Goal: Check status: Check status

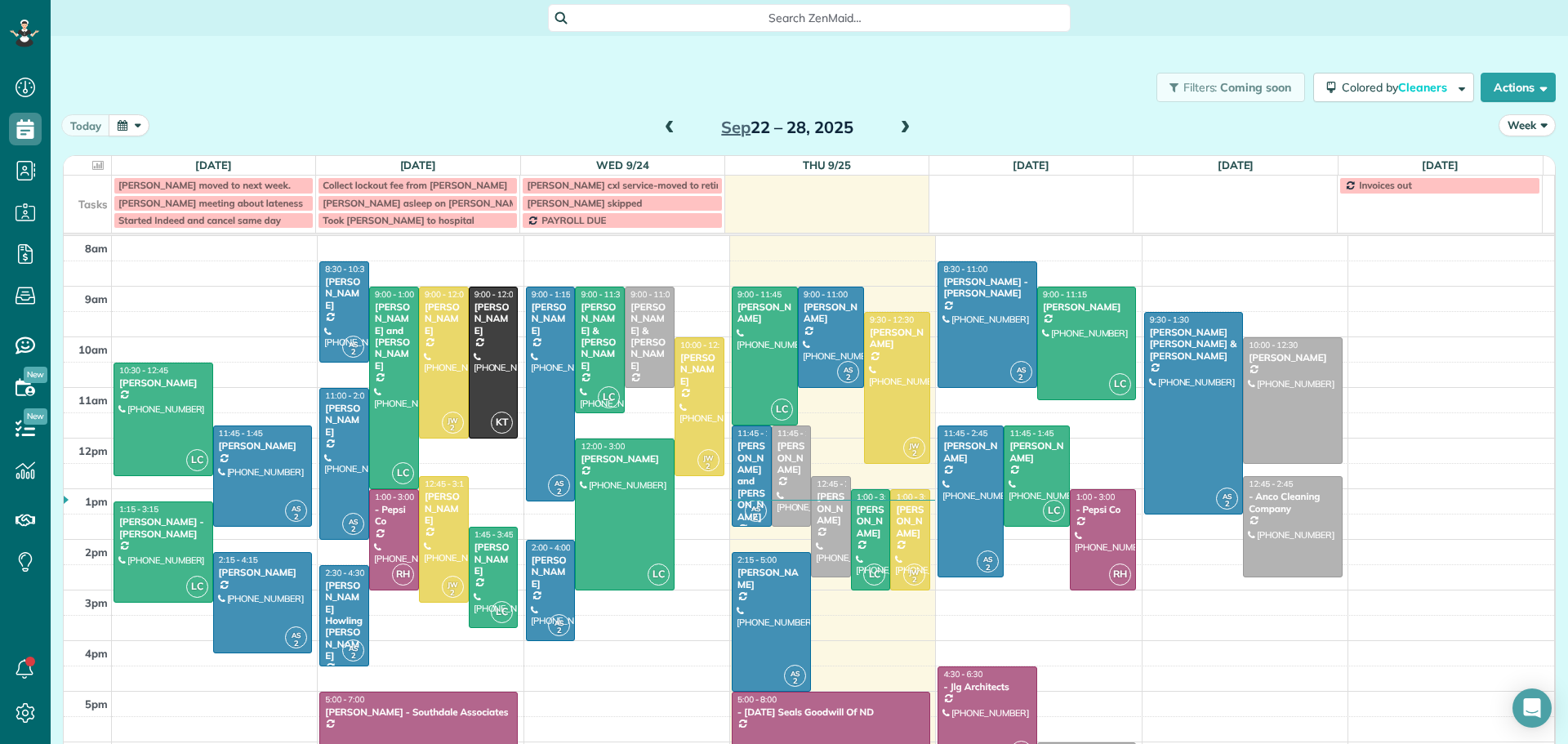
scroll to position [7, 7]
click at [737, 458] on div "[PERSON_NAME] and [PERSON_NAME]" at bounding box center [752, 481] width 30 height 83
click at [737, 456] on div "[PERSON_NAME] and [PERSON_NAME]" at bounding box center [752, 481] width 30 height 83
click at [737, 454] on div "[PERSON_NAME] and [PERSON_NAME]" at bounding box center [752, 481] width 30 height 83
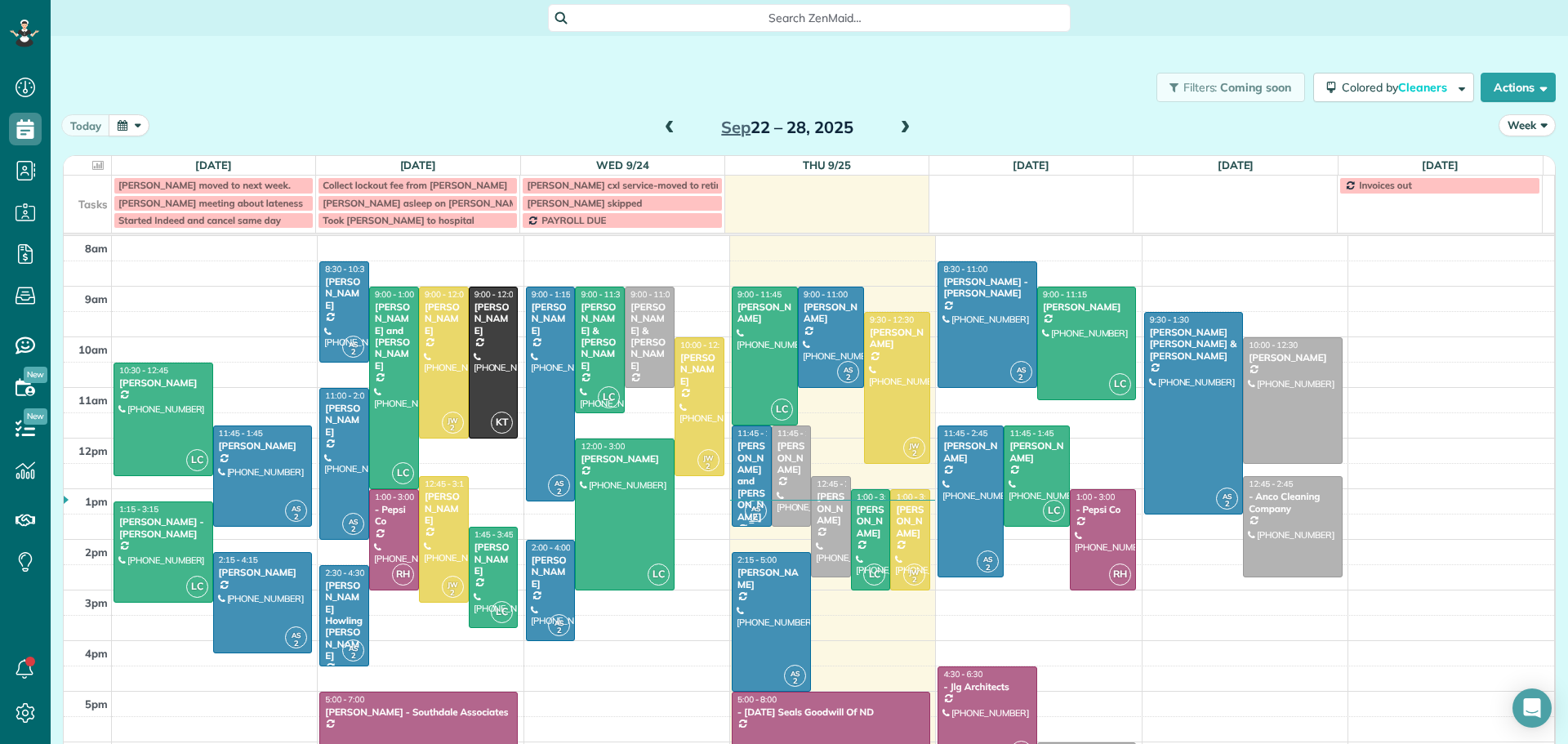
click at [737, 454] on div "[PERSON_NAME] and [PERSON_NAME]" at bounding box center [752, 481] width 30 height 83
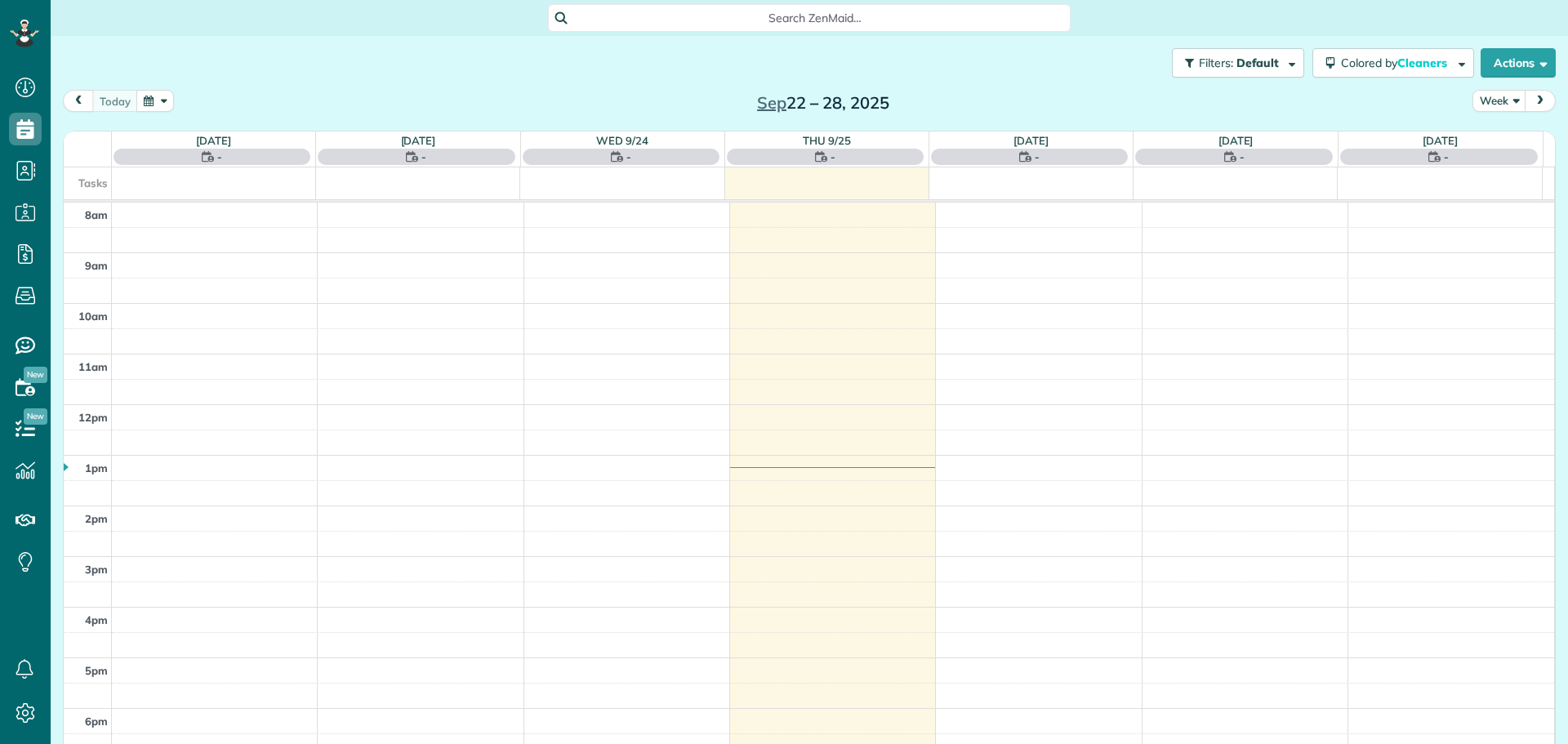
scroll to position [7, 7]
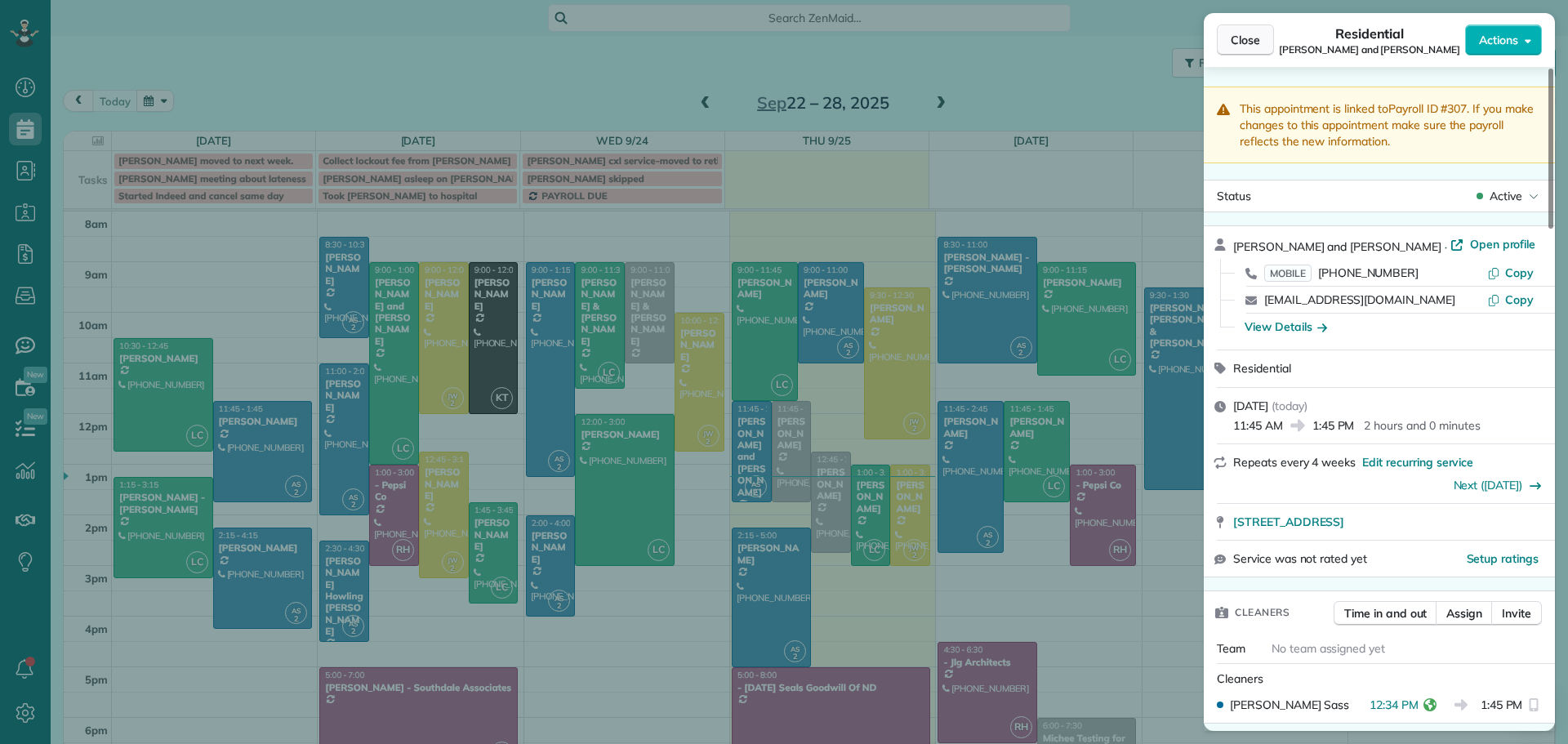
click at [1231, 36] on span "Close" at bounding box center [1245, 40] width 29 height 16
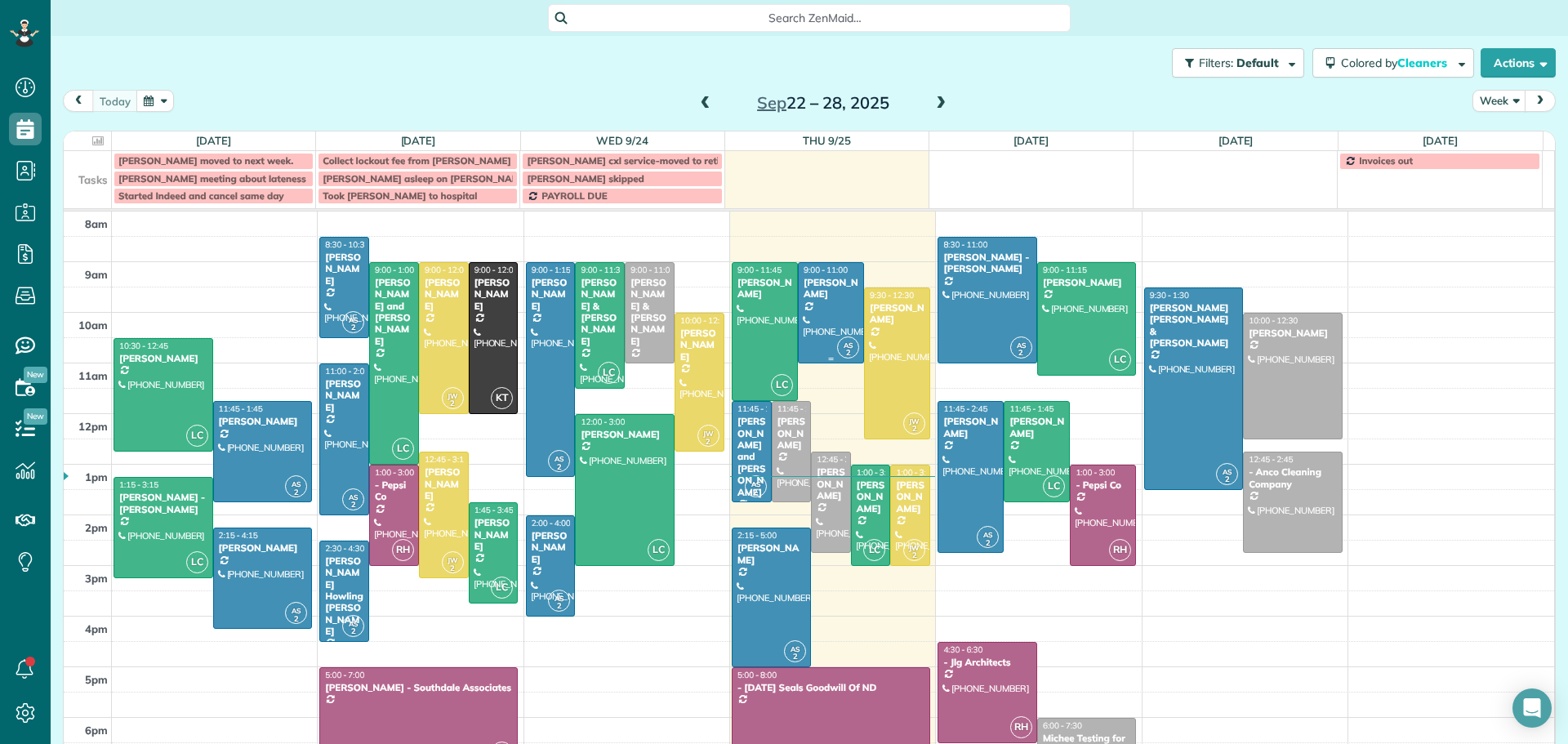
click at [816, 274] on span "9:00 - 11:00" at bounding box center [826, 270] width 44 height 11
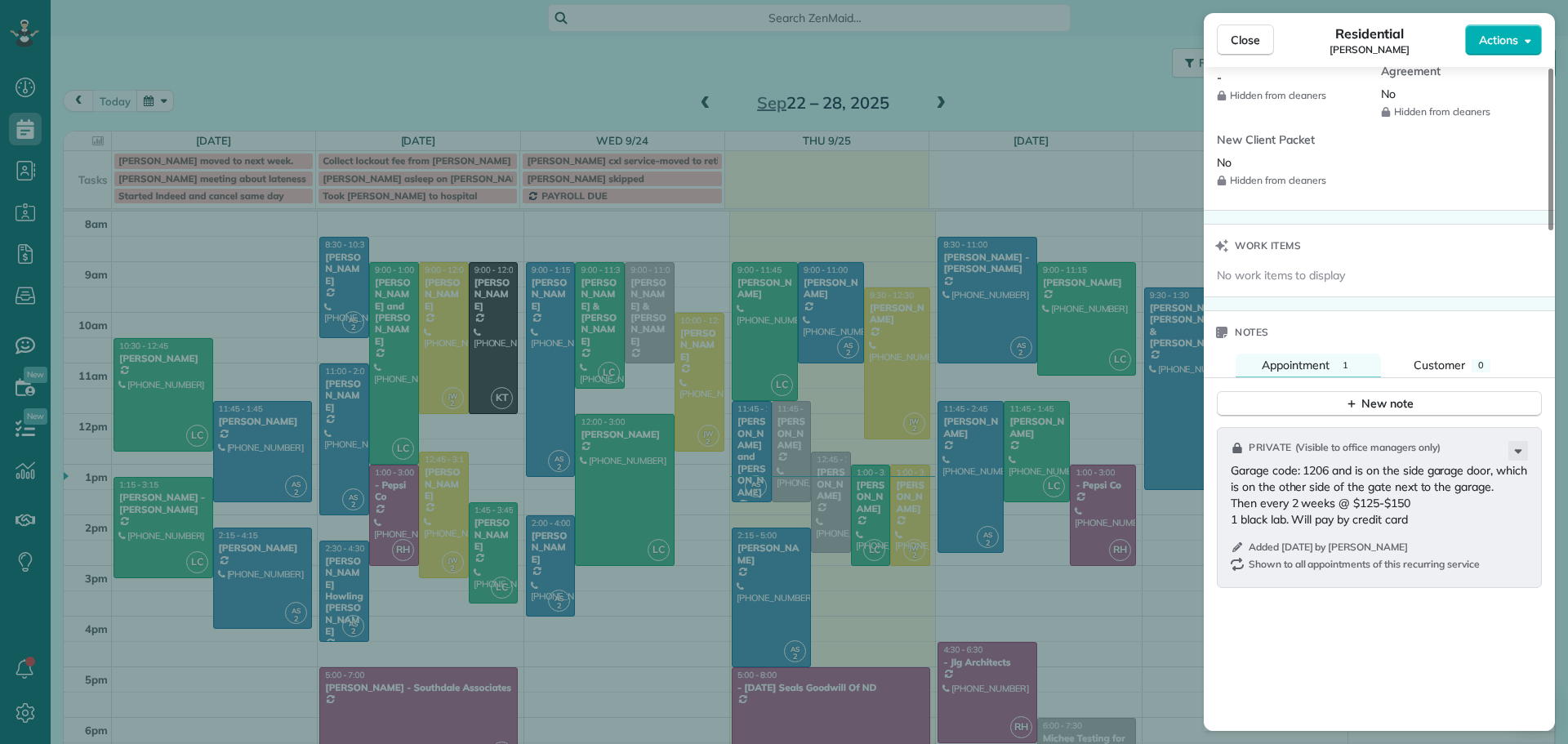
scroll to position [1555, 0]
click at [1252, 41] on span "Close" at bounding box center [1245, 40] width 29 height 16
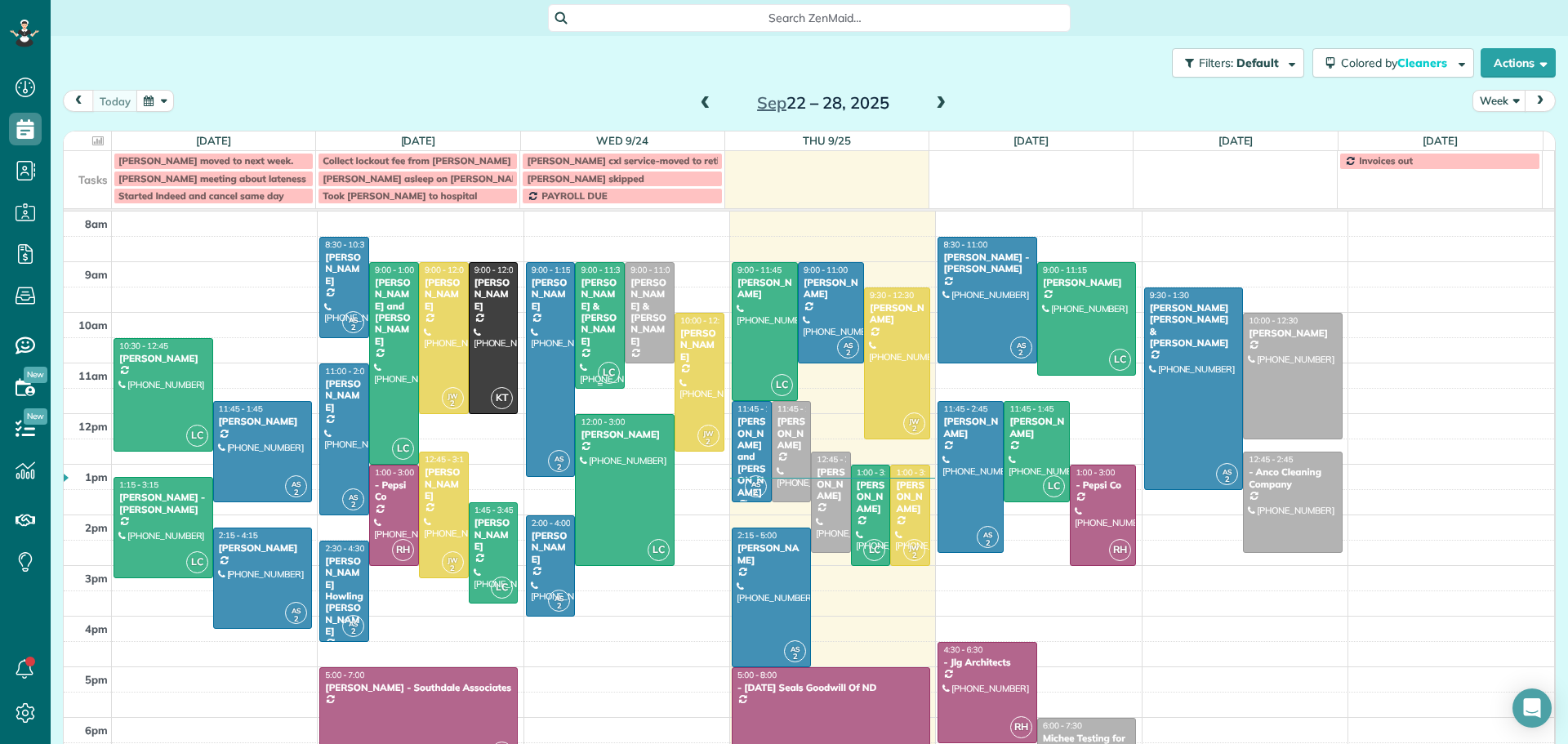
click at [591, 306] on div "[PERSON_NAME] & [PERSON_NAME]" at bounding box center [599, 312] width 40 height 70
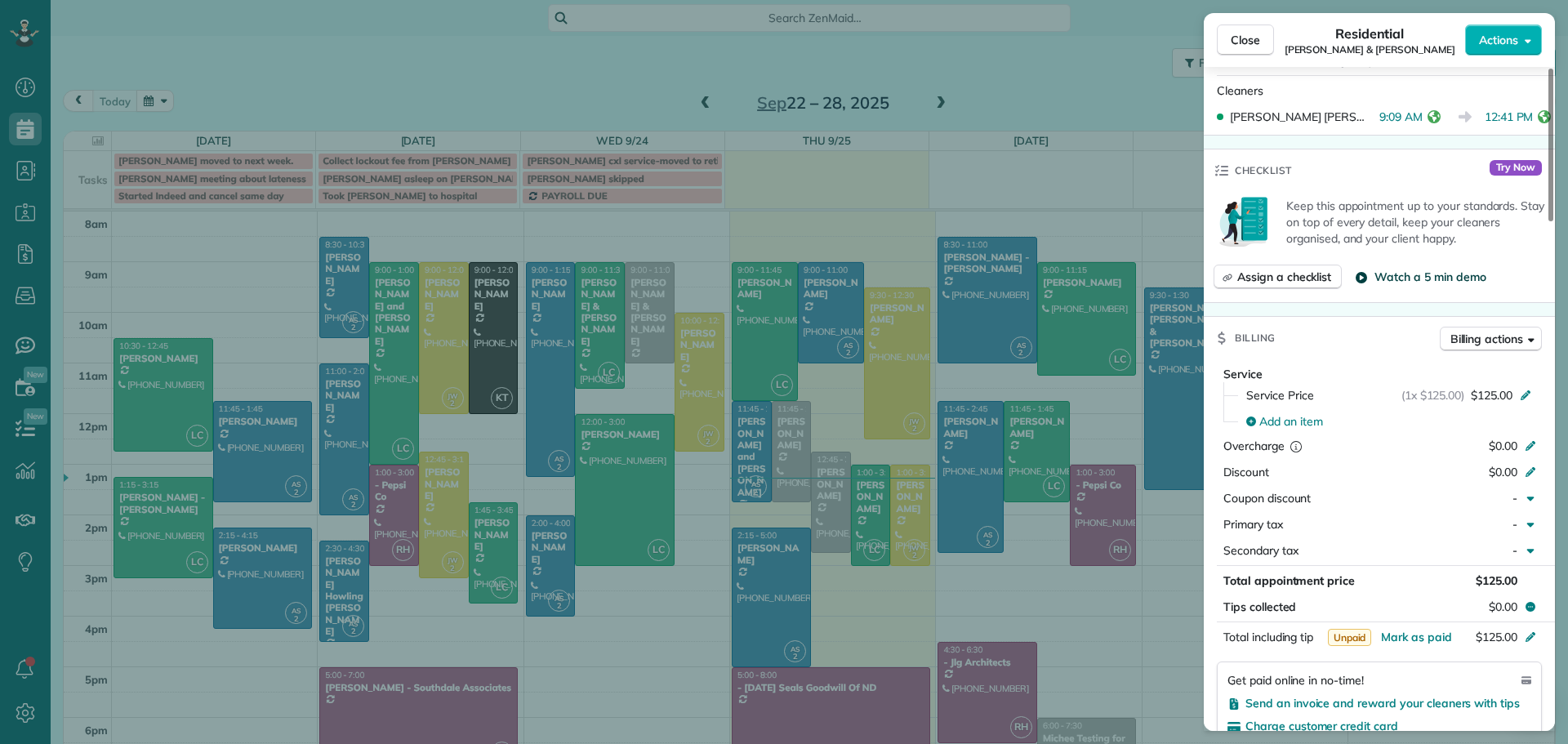
scroll to position [412, 0]
